Goal: Task Accomplishment & Management: Complete application form

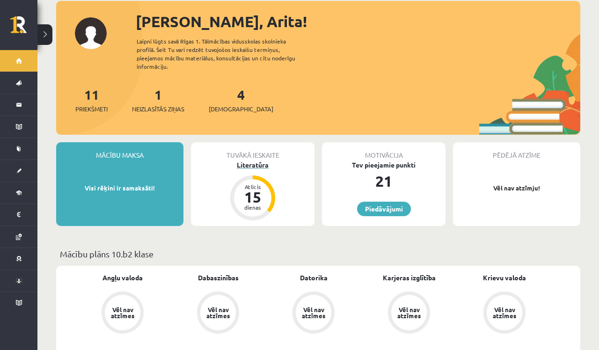
scroll to position [49, 0]
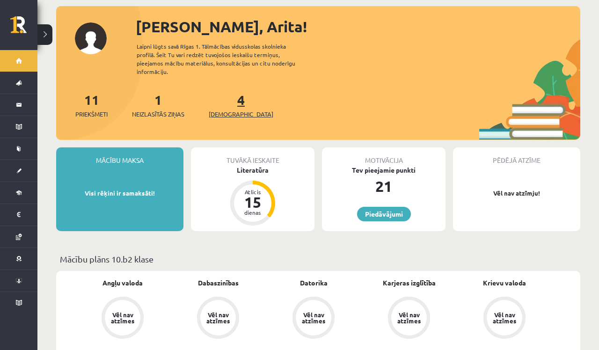
click at [233, 109] on span "[DEMOGRAPHIC_DATA]" at bounding box center [241, 113] width 65 height 9
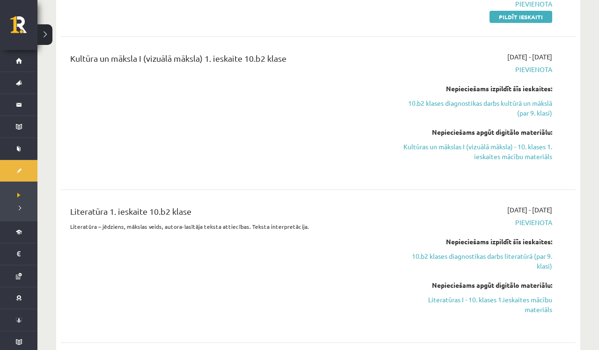
scroll to position [734, 0]
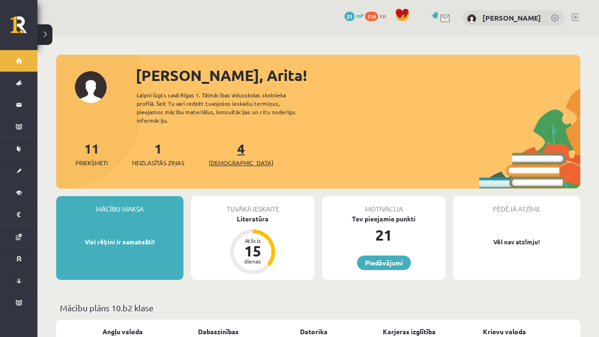
click at [226, 158] on span "[DEMOGRAPHIC_DATA]" at bounding box center [241, 162] width 65 height 9
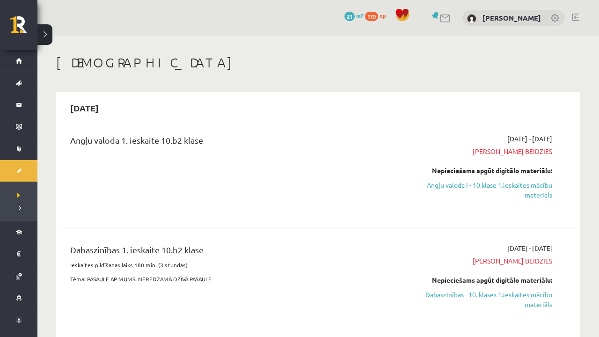
click at [269, 201] on div "Angļu valoda 1. ieskaite 10.b2 klase" at bounding box center [228, 173] width 331 height 79
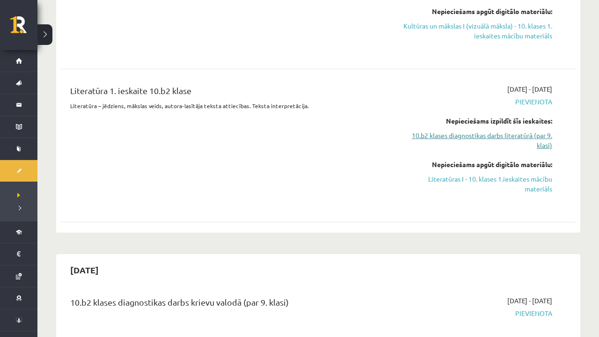
scroll to position [834, 0]
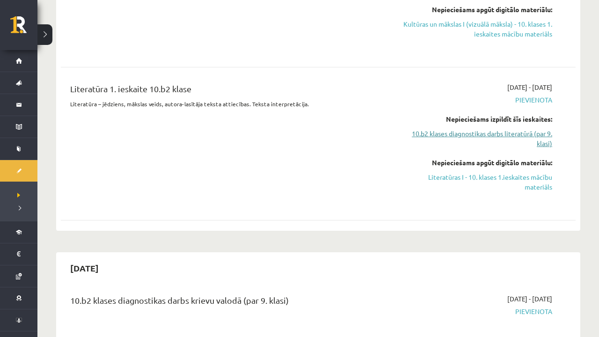
click at [540, 138] on link "10.b2 klases diagnostikas darbs literatūrā (par 9. klasi)" at bounding box center [476, 139] width 151 height 20
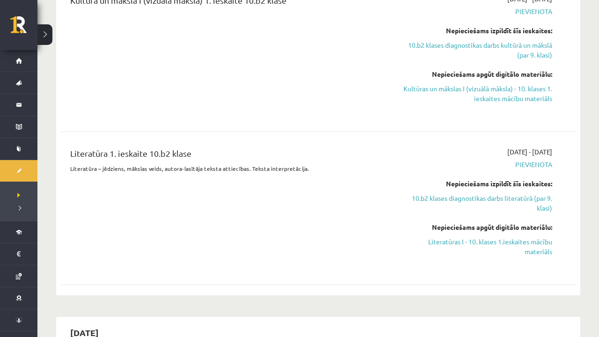
scroll to position [770, 0]
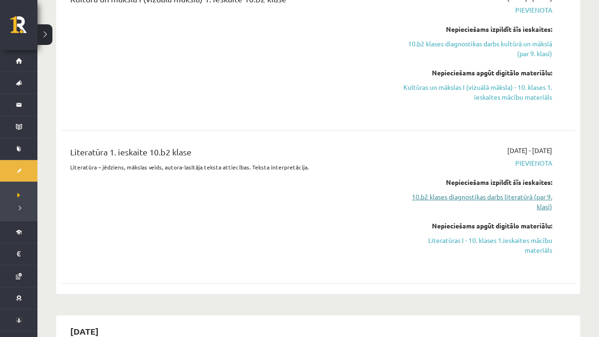
click at [527, 200] on link "10.b2 klases diagnostikas darbs literatūrā (par 9. klasi)" at bounding box center [476, 202] width 151 height 20
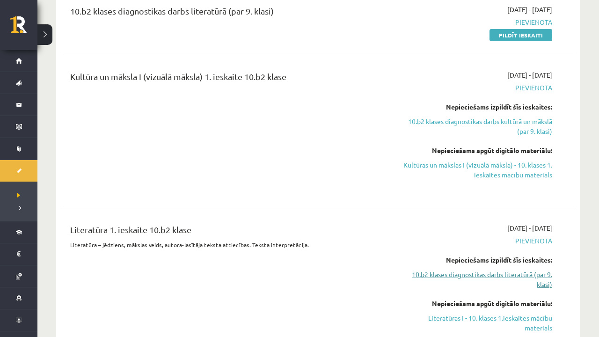
click at [544, 287] on link "10.b2 klases diagnostikas darbs literatūrā (par 9. klasi)" at bounding box center [476, 279] width 151 height 20
click at [519, 280] on link "10.b2 klases diagnostikas darbs literatūrā (par 9. klasi)" at bounding box center [476, 279] width 151 height 20
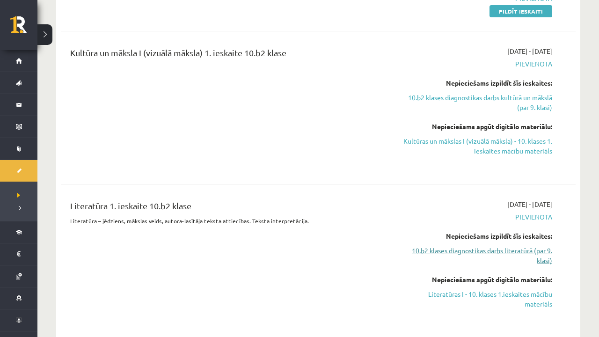
scroll to position [722, 0]
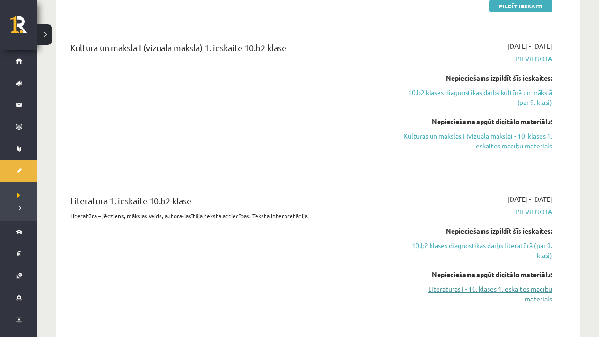
click at [539, 297] on link "Literatūras I - 10. klases 1.ieskaites mācību materiāls" at bounding box center [476, 294] width 151 height 20
click at [517, 99] on link "10.b2 klases diagnostikas darbs kultūrā un mākslā (par 9. klasi)" at bounding box center [476, 97] width 151 height 20
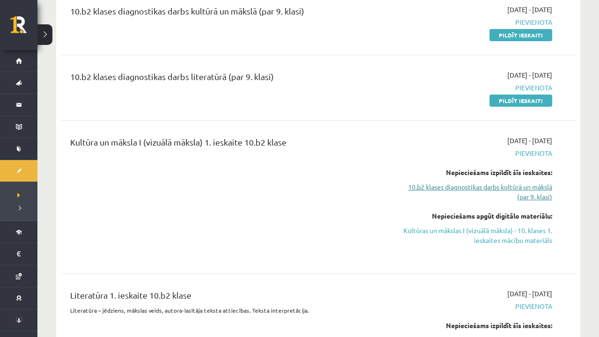
click at [485, 191] on link "10.b2 klases diagnostikas darbs kultūrā un mākslā (par 9. klasi)" at bounding box center [476, 192] width 151 height 20
click at [505, 192] on link "10.b2 klases diagnostikas darbs kultūrā un mākslā (par 9. klasi)" at bounding box center [476, 192] width 151 height 20
click at [519, 233] on link "Kultūras un mākslas I (vizuālā māksla) - 10. klases 1. ieskaites mācību materiā…" at bounding box center [476, 235] width 151 height 20
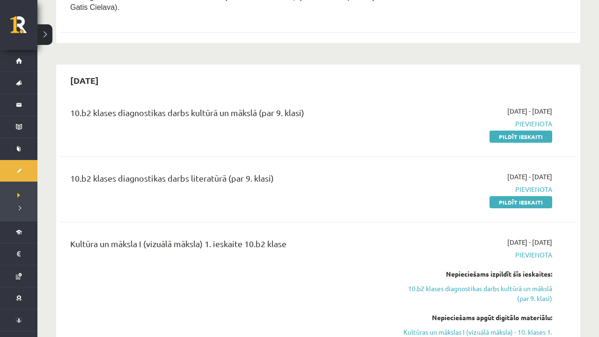
scroll to position [529, 0]
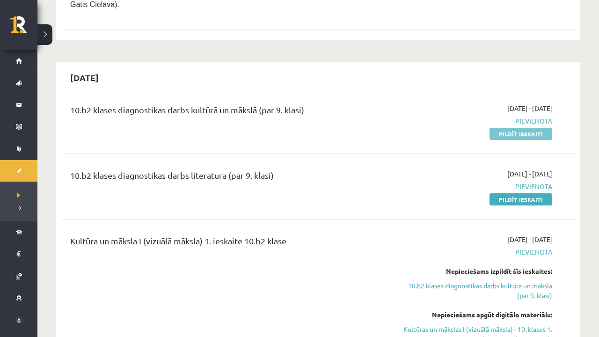
click at [527, 136] on link "Pildīt ieskaiti" at bounding box center [520, 134] width 63 height 12
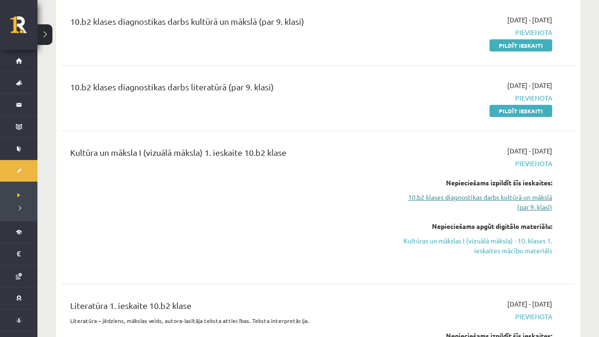
scroll to position [616, 0]
click at [529, 203] on link "10.b2 klases diagnostikas darbs kultūrā un mākslā (par 9. klasi)" at bounding box center [476, 203] width 151 height 20
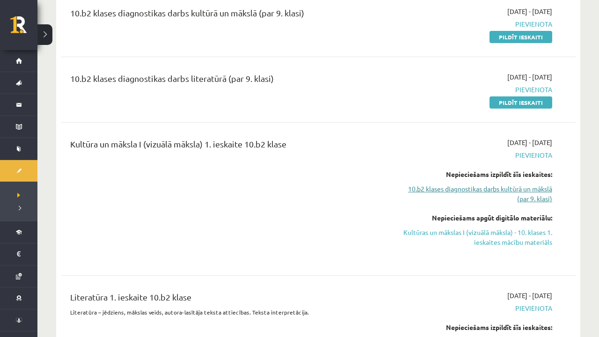
click at [493, 192] on link "10.b2 klases diagnostikas darbs kultūrā un mākslā (par 9. klasi)" at bounding box center [476, 194] width 151 height 20
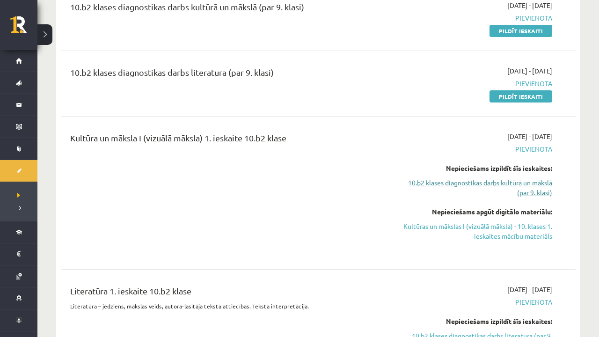
click at [506, 187] on link "10.b2 klases diagnostikas darbs kultūrā un mākslā (par 9. klasi)" at bounding box center [476, 188] width 151 height 20
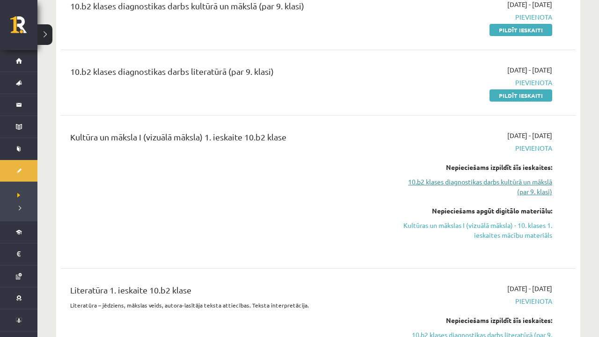
click at [542, 188] on link "10.b2 klases diagnostikas darbs kultūrā un mākslā (par 9. klasi)" at bounding box center [476, 187] width 151 height 20
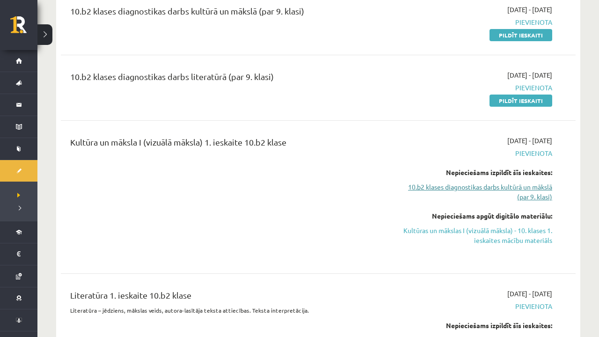
click at [530, 192] on link "10.b2 klases diagnostikas darbs kultūrā un mākslā (par 9. klasi)" at bounding box center [476, 192] width 151 height 20
click at [500, 190] on link "10.b2 klases diagnostikas darbs kultūrā un mākslā (par 9. klasi)" at bounding box center [476, 192] width 151 height 20
click at [527, 193] on link "10.b2 klases diagnostikas darbs kultūrā un mākslā (par 9. klasi)" at bounding box center [476, 192] width 151 height 20
click at [532, 190] on link "10.b2 klases diagnostikas darbs kultūrā un mākslā (par 9. klasi)" at bounding box center [476, 192] width 151 height 20
click at [536, 201] on link "10.b2 klases diagnostikas darbs kultūrā un mākslā (par 9. klasi)" at bounding box center [476, 192] width 151 height 20
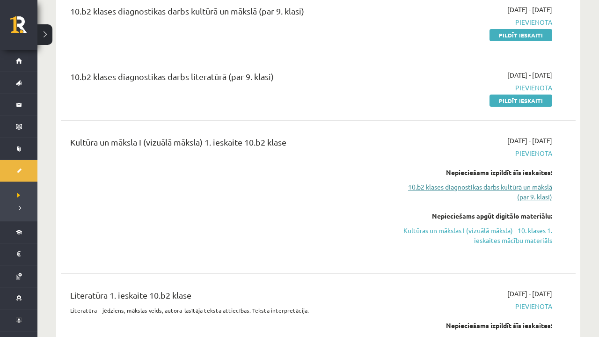
click at [478, 191] on link "10.b2 klases diagnostikas darbs kultūrā un mākslā (par 9. klasi)" at bounding box center [476, 192] width 151 height 20
click at [459, 192] on link "10.b2 klases diagnostikas darbs kultūrā un mākslā (par 9. klasi)" at bounding box center [476, 192] width 151 height 20
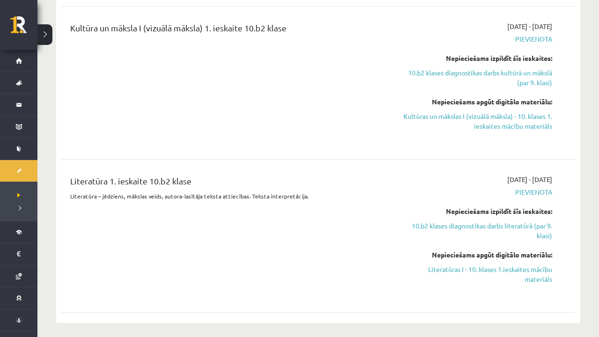
scroll to position [743, 0]
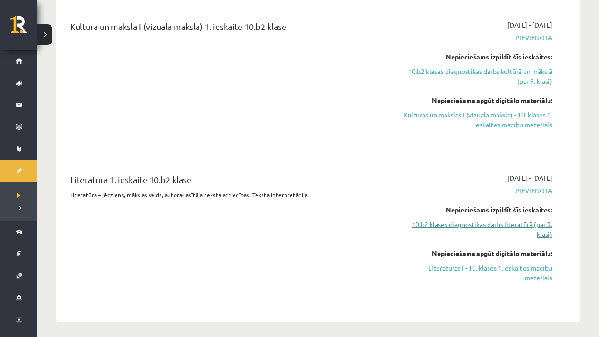
click at [512, 229] on link "10.b2 klases diagnostikas darbs literatūrā (par 9. klasi)" at bounding box center [476, 229] width 151 height 20
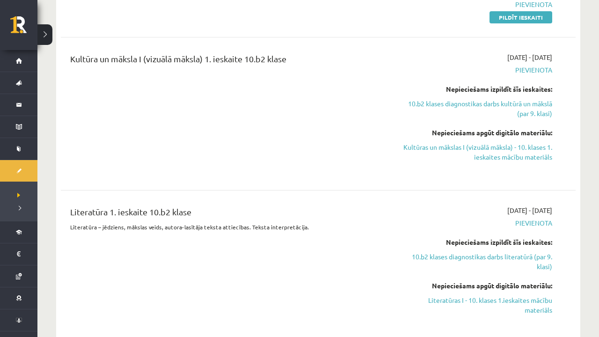
scroll to position [711, 0]
click at [523, 264] on link "10.b2 klases diagnostikas darbs literatūrā (par 9. klasi)" at bounding box center [476, 261] width 151 height 20
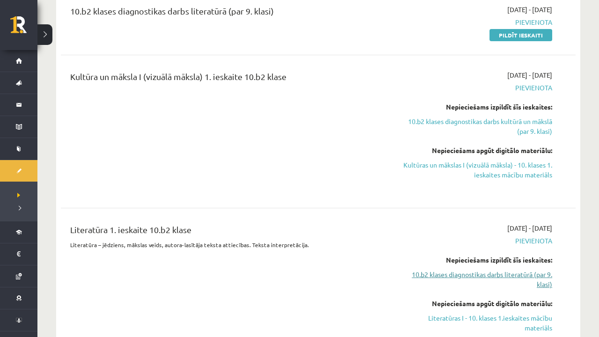
click at [549, 287] on link "10.b2 klases diagnostikas darbs literatūrā (par 9. klasi)" at bounding box center [476, 279] width 151 height 20
click at [544, 280] on link "10.b2 klases diagnostikas darbs literatūrā (par 9. klasi)" at bounding box center [476, 279] width 151 height 20
click at [505, 279] on link "10.b2 klases diagnostikas darbs literatūrā (par 9. klasi)" at bounding box center [476, 279] width 151 height 20
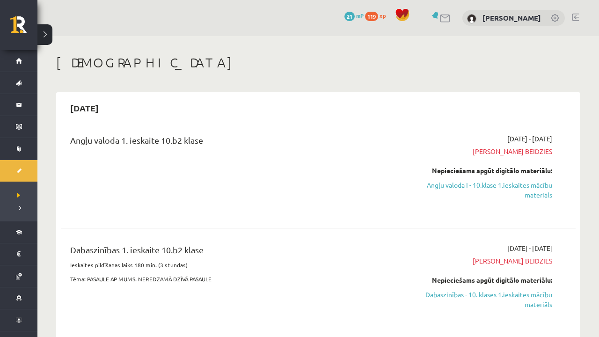
scroll to position [0, 0]
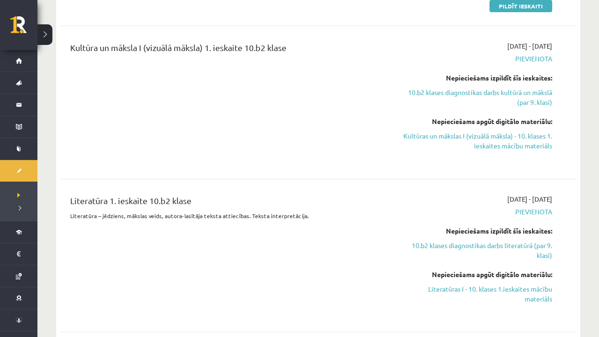
scroll to position [834, 0]
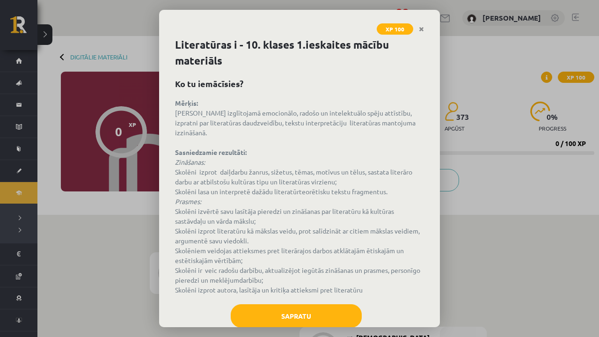
scroll to position [14, 0]
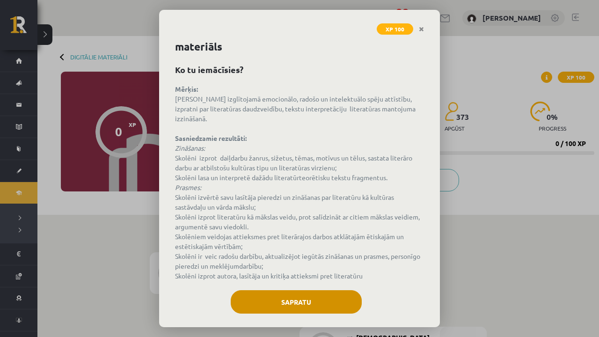
click at [305, 290] on button "Sapratu" at bounding box center [296, 301] width 131 height 23
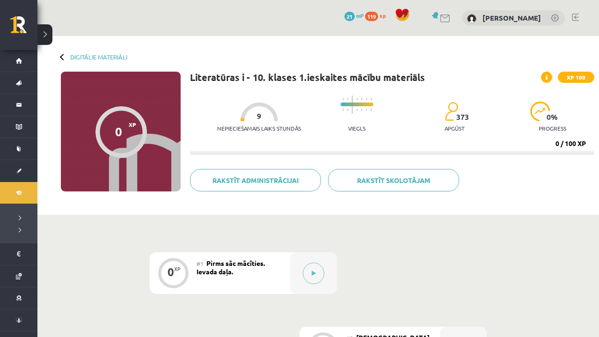
scroll to position [0, 0]
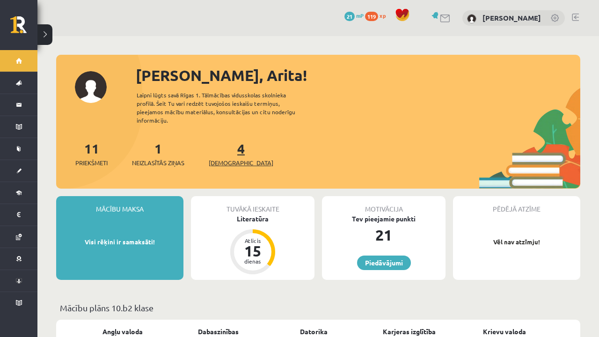
click at [223, 158] on span "[DEMOGRAPHIC_DATA]" at bounding box center [241, 162] width 65 height 9
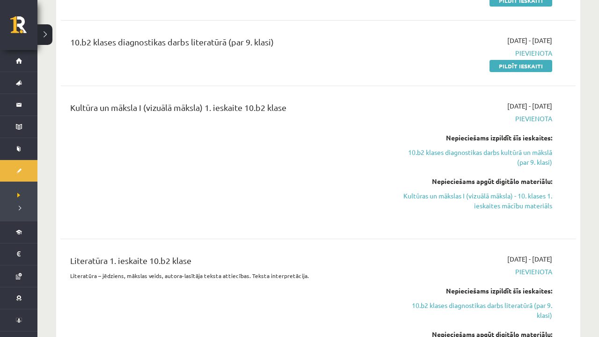
scroll to position [686, 0]
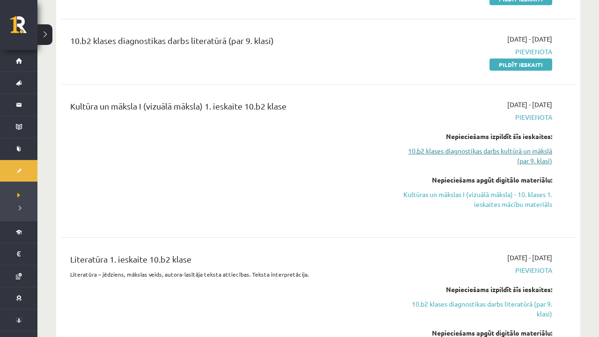
click at [536, 158] on link "10.b2 klases diagnostikas darbs kultūrā un mākslā (par 9. klasi)" at bounding box center [476, 156] width 151 height 20
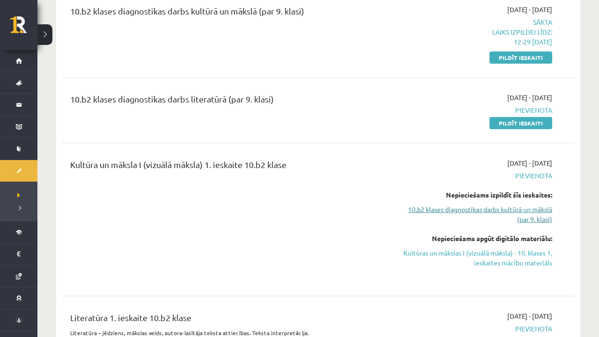
click at [489, 215] on link "10.b2 klases diagnostikas darbs kultūrā un mākslā (par 9. klasi)" at bounding box center [476, 214] width 151 height 20
click at [486, 215] on link "10.b2 klases diagnostikas darbs kultūrā un mākslā (par 9. klasi)" at bounding box center [476, 214] width 151 height 20
click at [465, 214] on link "10.b2 klases diagnostikas darbs kultūrā un mākslā (par 9. klasi)" at bounding box center [476, 214] width 151 height 20
click at [466, 214] on link "10.b2 klases diagnostikas darbs kultūrā un mākslā (par 9. klasi)" at bounding box center [476, 214] width 151 height 20
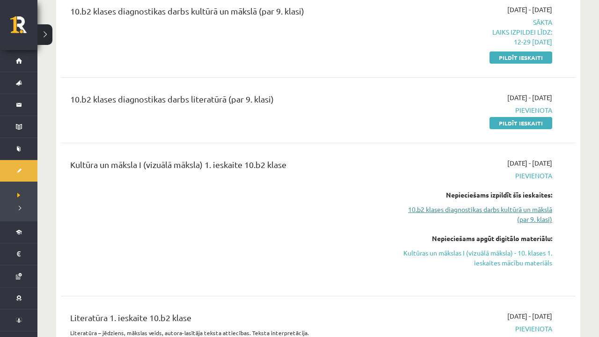
click at [466, 214] on link "10.b2 klases diagnostikas darbs kultūrā un mākslā (par 9. klasi)" at bounding box center [476, 214] width 151 height 20
click at [543, 224] on link "10.b2 klases diagnostikas darbs kultūrā un mākslā (par 9. klasi)" at bounding box center [476, 214] width 151 height 20
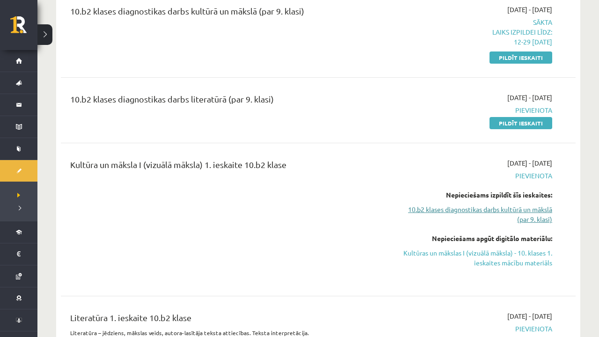
click at [543, 224] on link "10.b2 klases diagnostikas darbs kultūrā un mākslā (par 9. klasi)" at bounding box center [476, 214] width 151 height 20
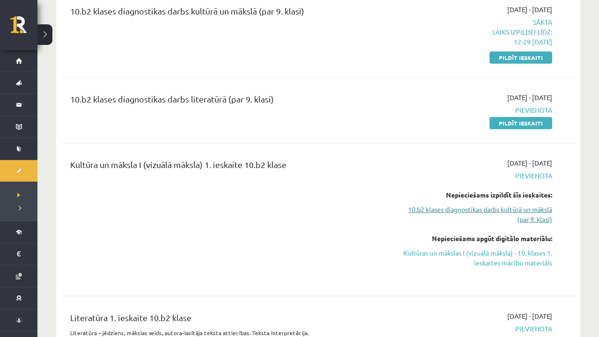
click at [543, 224] on link "10.b2 klases diagnostikas darbs kultūrā un mākslā (par 9. klasi)" at bounding box center [476, 214] width 151 height 20
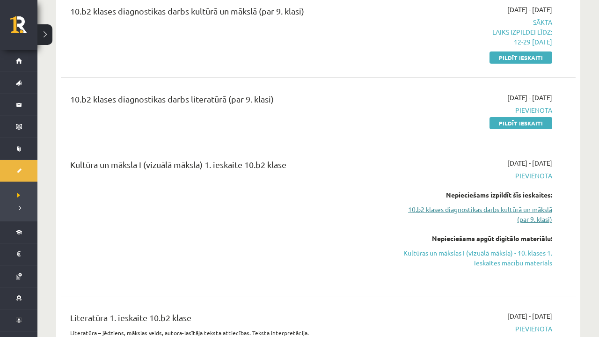
click at [543, 224] on link "10.b2 klases diagnostikas darbs kultūrā un mākslā (par 9. klasi)" at bounding box center [476, 214] width 151 height 20
click at [522, 223] on link "10.b2 klases diagnostikas darbs kultūrā un mākslā (par 9. klasi)" at bounding box center [476, 214] width 151 height 20
click at [492, 214] on link "10.b2 klases diagnostikas darbs kultūrā un mākslā (par 9. klasi)" at bounding box center [476, 214] width 151 height 20
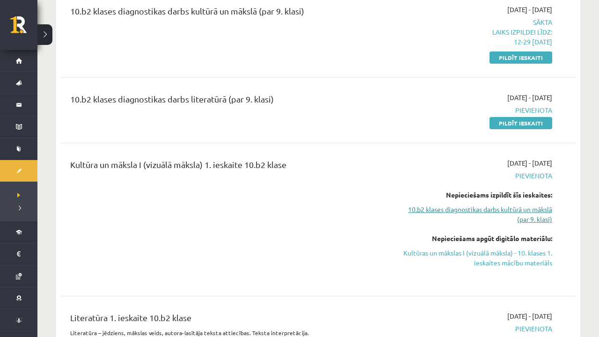
click at [492, 214] on link "10.b2 klases diagnostikas darbs kultūrā un mākslā (par 9. klasi)" at bounding box center [476, 214] width 151 height 20
click at [543, 224] on link "10.b2 klases diagnostikas darbs kultūrā un mākslā (par 9. klasi)" at bounding box center [476, 214] width 151 height 20
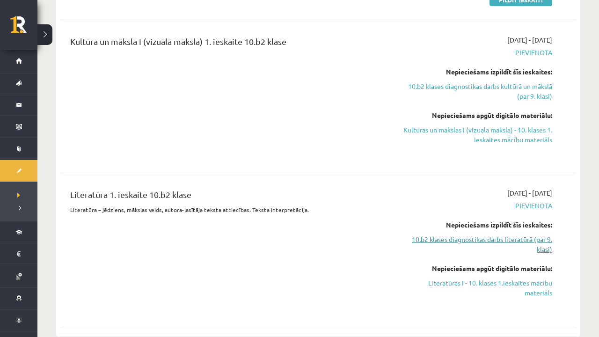
scroll to position [756, 0]
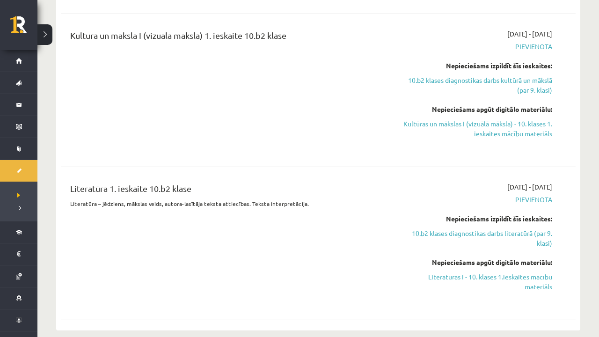
click at [494, 238] on link "10.b2 klases diagnostikas darbs literatūrā (par 9. klasi)" at bounding box center [476, 238] width 151 height 20
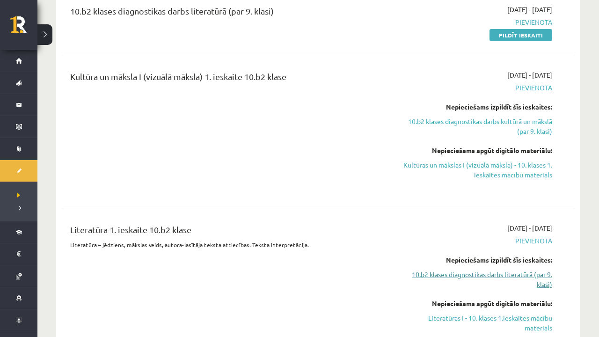
click at [529, 277] on link "10.b2 klases diagnostikas darbs literatūrā (par 9. klasi)" at bounding box center [476, 279] width 151 height 20
click at [547, 278] on link "10.b2 klases diagnostikas darbs literatūrā (par 9. klasi)" at bounding box center [476, 279] width 151 height 20
click at [541, 289] on link "10.b2 klases diagnostikas darbs literatūrā (par 9. klasi)" at bounding box center [476, 279] width 151 height 20
click at [542, 289] on link "10.b2 klases diagnostikas darbs literatūrā (par 9. klasi)" at bounding box center [476, 279] width 151 height 20
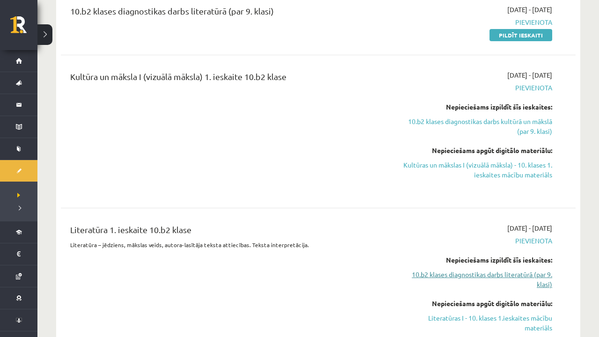
click at [542, 289] on link "10.b2 klases diagnostikas darbs literatūrā (par 9. klasi)" at bounding box center [476, 279] width 151 height 20
click at [541, 289] on link "10.b2 klases diagnostikas darbs literatūrā (par 9. klasi)" at bounding box center [476, 279] width 151 height 20
click at [538, 289] on link "10.b2 klases diagnostikas darbs literatūrā (par 9. klasi)" at bounding box center [476, 279] width 151 height 20
drag, startPoint x: 536, startPoint y: 289, endPoint x: 526, endPoint y: 284, distance: 11.7
click at [536, 289] on link "10.b2 klases diagnostikas darbs literatūrā (par 9. klasi)" at bounding box center [476, 279] width 151 height 20
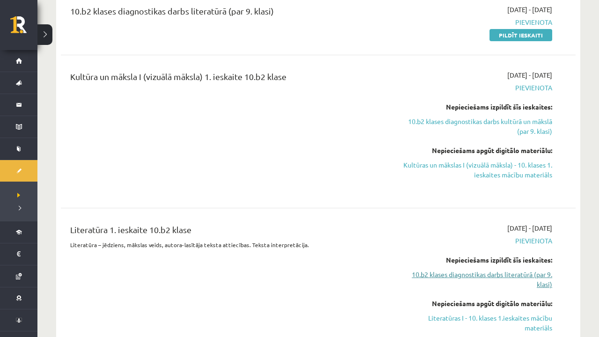
click at [507, 278] on link "10.b2 klases diagnostikas darbs literatūrā (par 9. klasi)" at bounding box center [476, 279] width 151 height 20
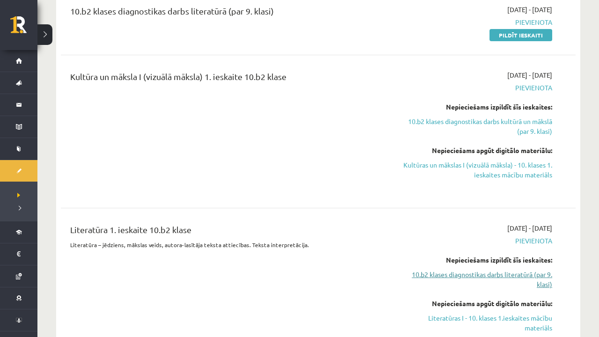
click at [507, 278] on link "10.b2 klases diagnostikas darbs literatūrā (par 9. klasi)" at bounding box center [476, 279] width 151 height 20
click at [533, 125] on link "10.b2 klases diagnostikas darbs kultūrā un mākslā (par 9. klasi)" at bounding box center [476, 126] width 151 height 20
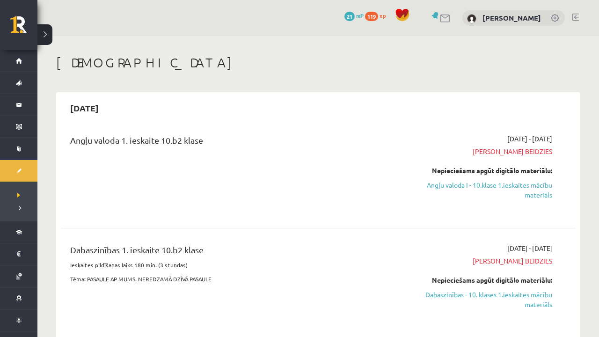
scroll to position [715, 0]
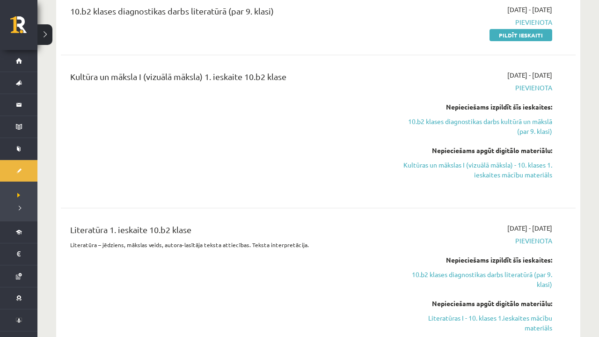
scroll to position [756, 0]
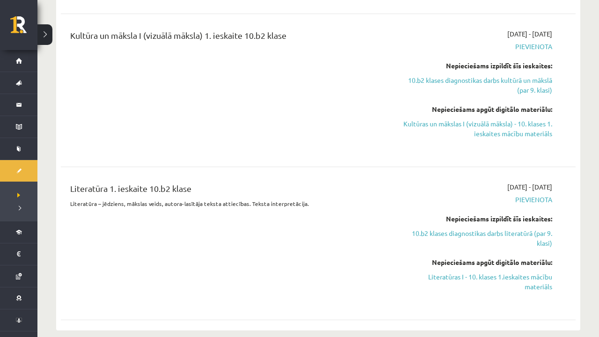
scroll to position [686, 0]
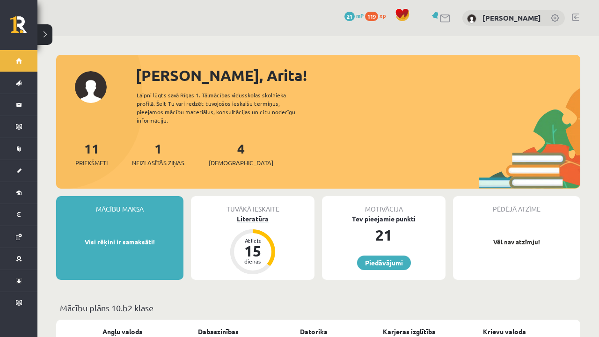
click at [258, 214] on div "Literatūra" at bounding box center [252, 219] width 123 height 10
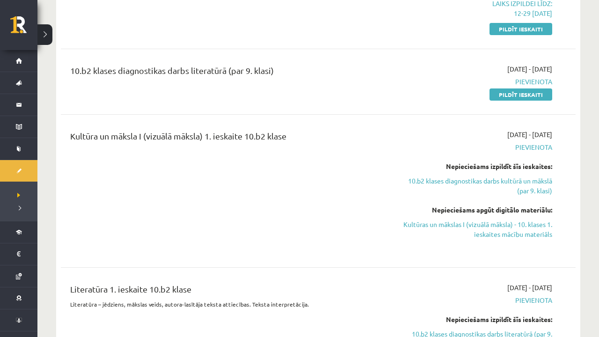
scroll to position [659, 0]
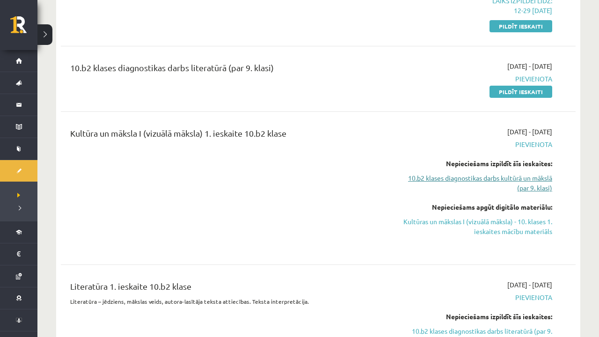
click at [527, 183] on link "10.b2 klases diagnostikas darbs kultūrā un mākslā (par 9. klasi)" at bounding box center [476, 183] width 151 height 20
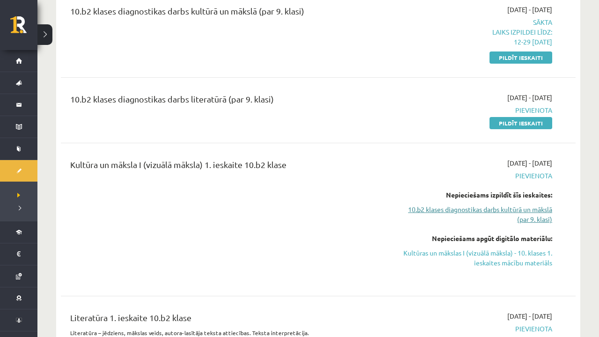
click at [506, 215] on link "10.b2 klases diagnostikas darbs kultūrā un mākslā (par 9. klasi)" at bounding box center [476, 214] width 151 height 20
click at [480, 215] on link "10.b2 klases diagnostikas darbs kultūrā un mākslā (par 9. klasi)" at bounding box center [476, 214] width 151 height 20
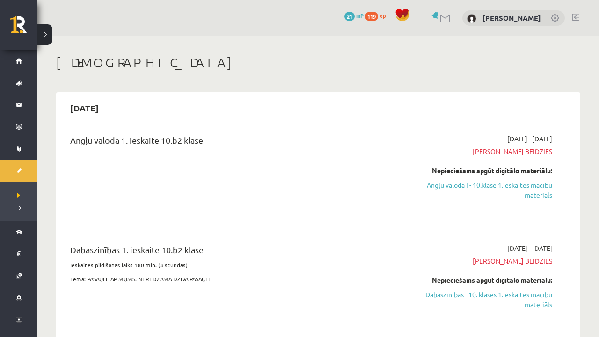
scroll to position [0, 0]
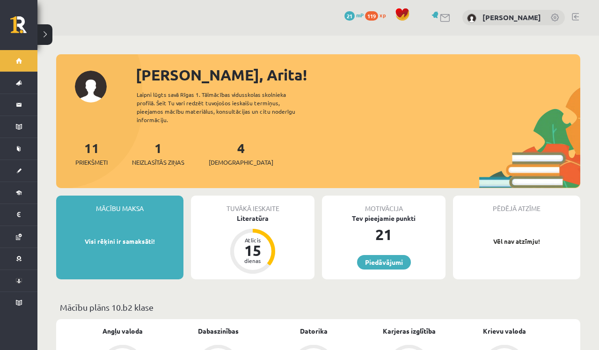
scroll to position [0, 0]
click at [225, 158] on span "[DEMOGRAPHIC_DATA]" at bounding box center [241, 162] width 65 height 9
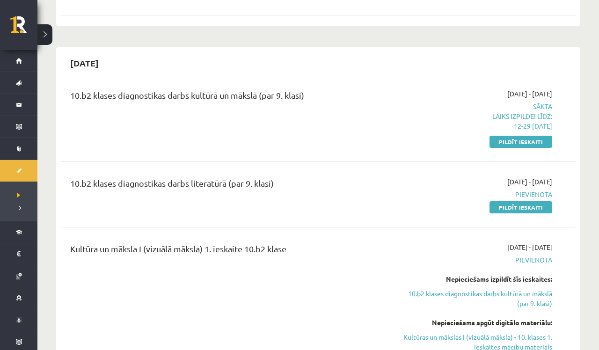
scroll to position [545, 0]
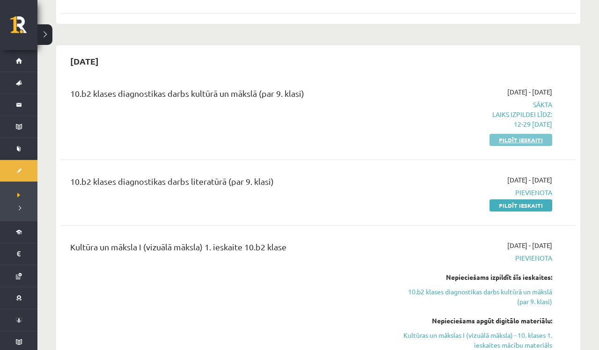
click at [522, 145] on link "Pildīt ieskaiti" at bounding box center [520, 140] width 63 height 12
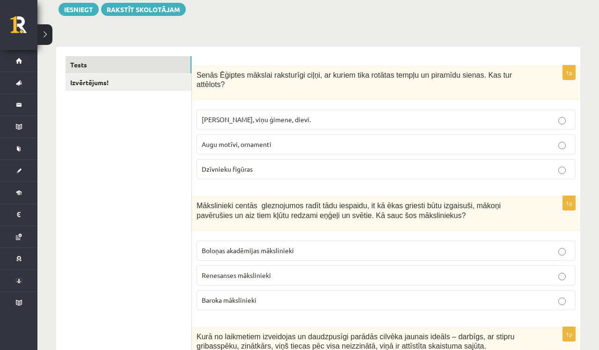
scroll to position [112, 0]
click at [118, 60] on link "Tests" at bounding box center [128, 64] width 126 height 17
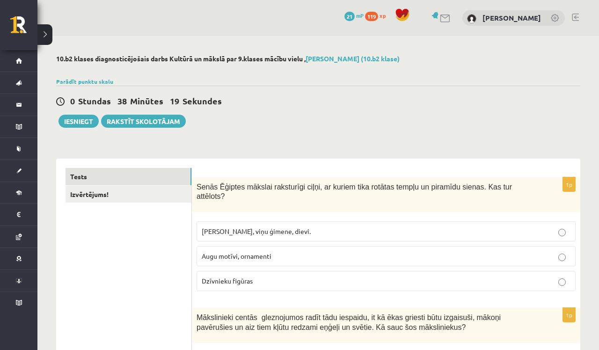
scroll to position [0, 0]
click at [87, 122] on button "Iesniegt" at bounding box center [78, 121] width 40 height 13
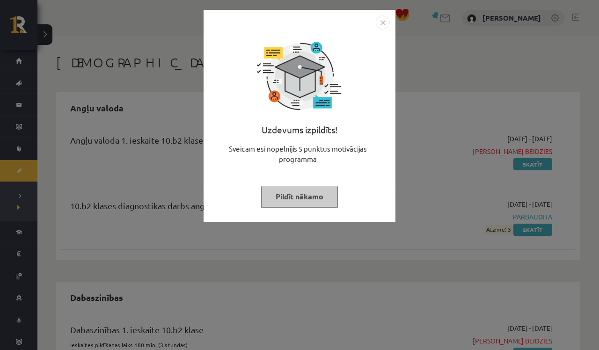
click at [310, 195] on button "Pildīt nākamo" at bounding box center [299, 197] width 77 height 22
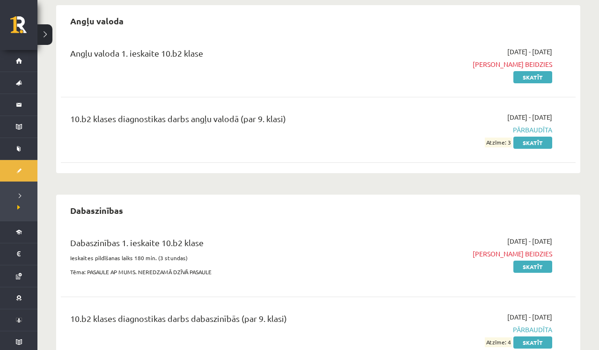
scroll to position [88, 0]
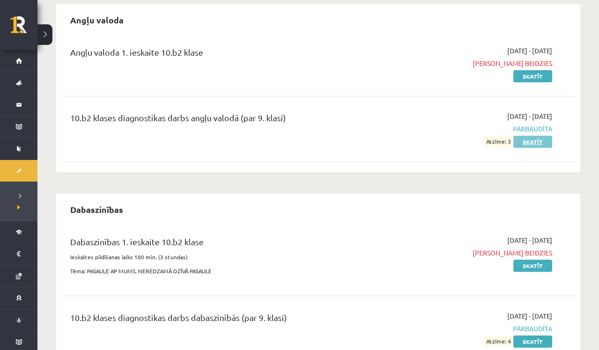
click at [534, 141] on link "Skatīt" at bounding box center [532, 142] width 39 height 12
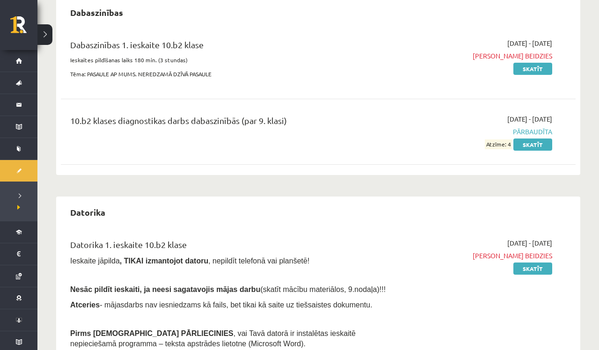
scroll to position [289, 0]
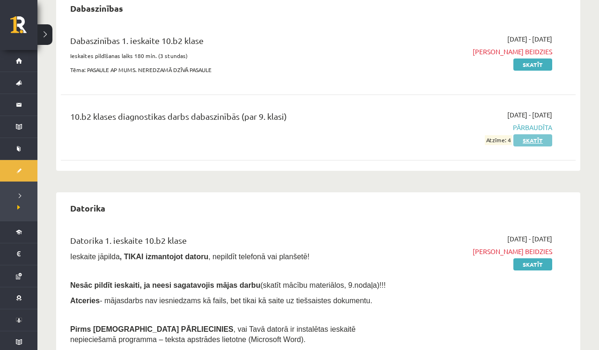
click at [538, 138] on link "Skatīt" at bounding box center [532, 140] width 39 height 12
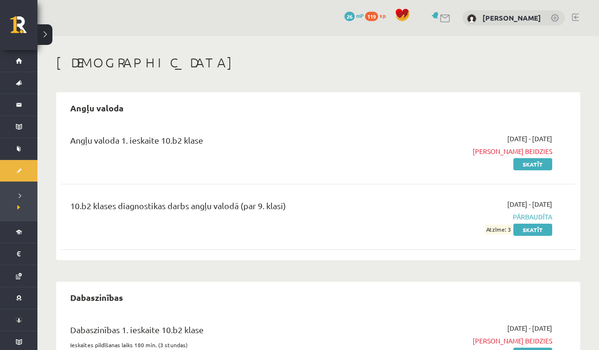
scroll to position [0, 0]
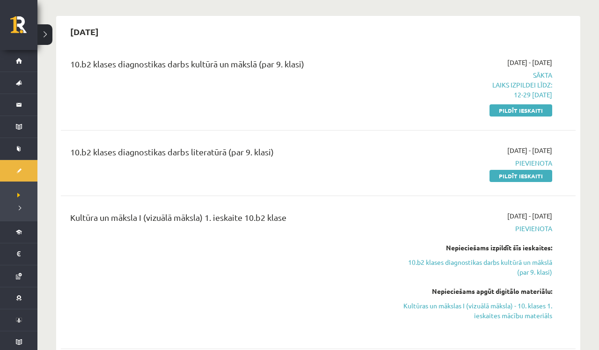
scroll to position [579, 0]
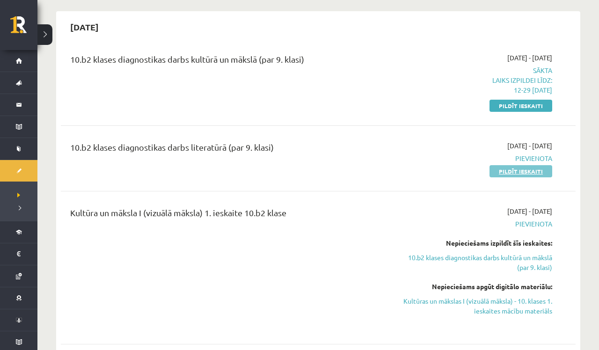
click at [532, 176] on link "Pildīt ieskaiti" at bounding box center [520, 171] width 63 height 12
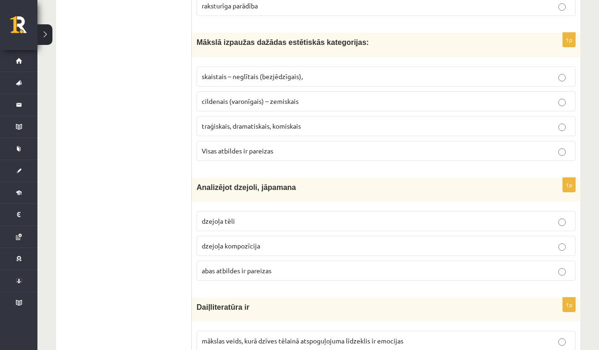
scroll to position [1710, 0]
click at [565, 124] on p "traģiskais, dramatiskais, komiskais" at bounding box center [386, 126] width 369 height 10
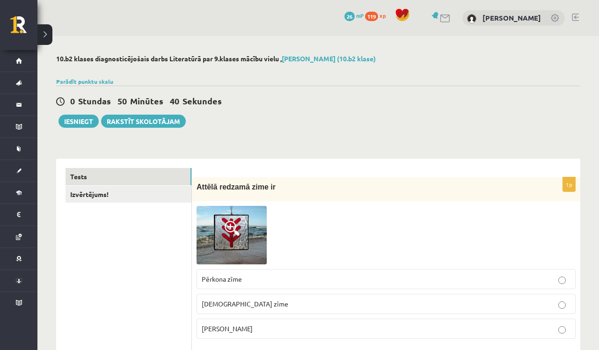
scroll to position [0, 0]
click at [80, 120] on button "Iesniegt" at bounding box center [78, 121] width 40 height 13
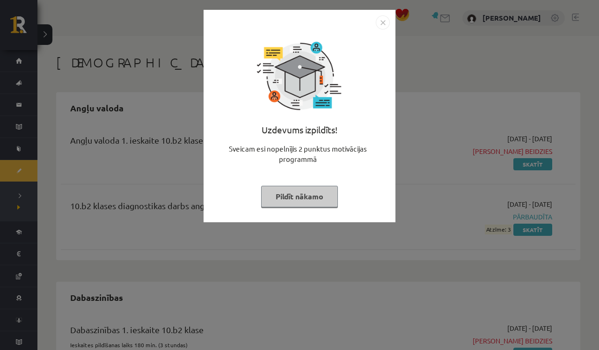
click at [384, 24] on img "Close" at bounding box center [383, 22] width 14 height 14
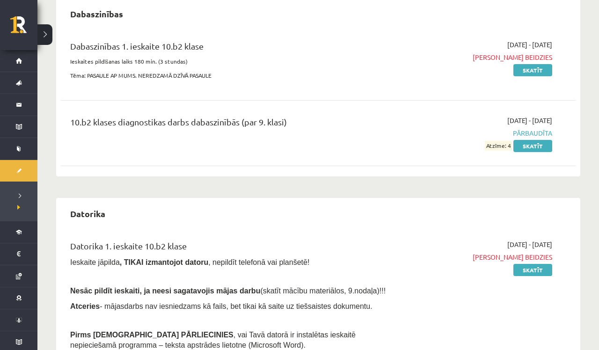
scroll to position [300, 0]
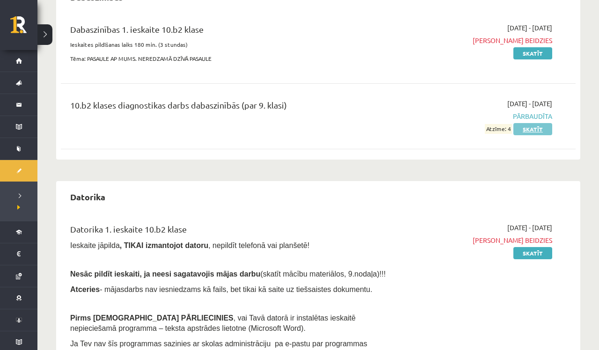
click at [536, 129] on link "Skatīt" at bounding box center [532, 129] width 39 height 12
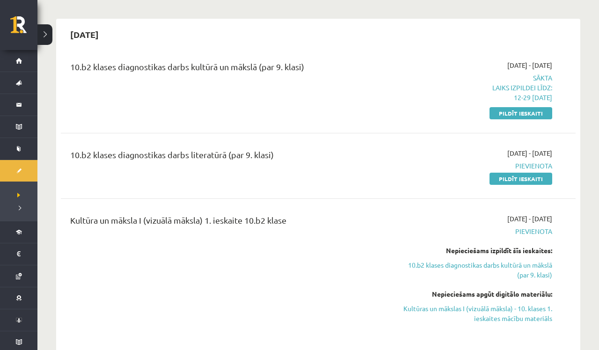
scroll to position [572, 0]
click at [530, 184] on link "Pildīt ieskaiti" at bounding box center [520, 178] width 63 height 12
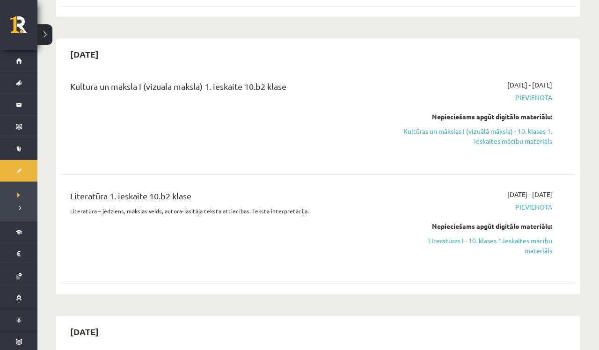
scroll to position [553, 0]
click at [492, 136] on link "Kultūras un mākslas I (vizuālā māksla) - 10. klases 1. ieskaites mācību materiā…" at bounding box center [476, 135] width 151 height 20
